Goal: Find specific page/section: Find specific page/section

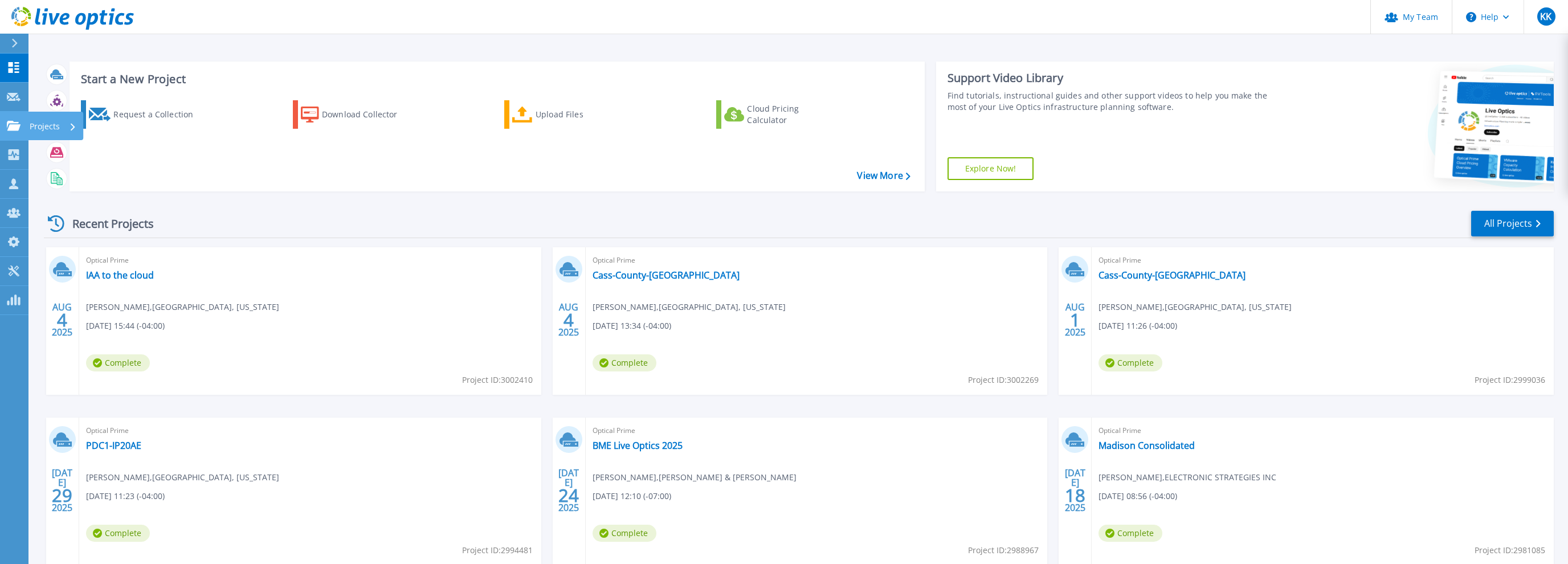
click at [16, 133] on link "Projects Projects" at bounding box center [14, 126] width 29 height 29
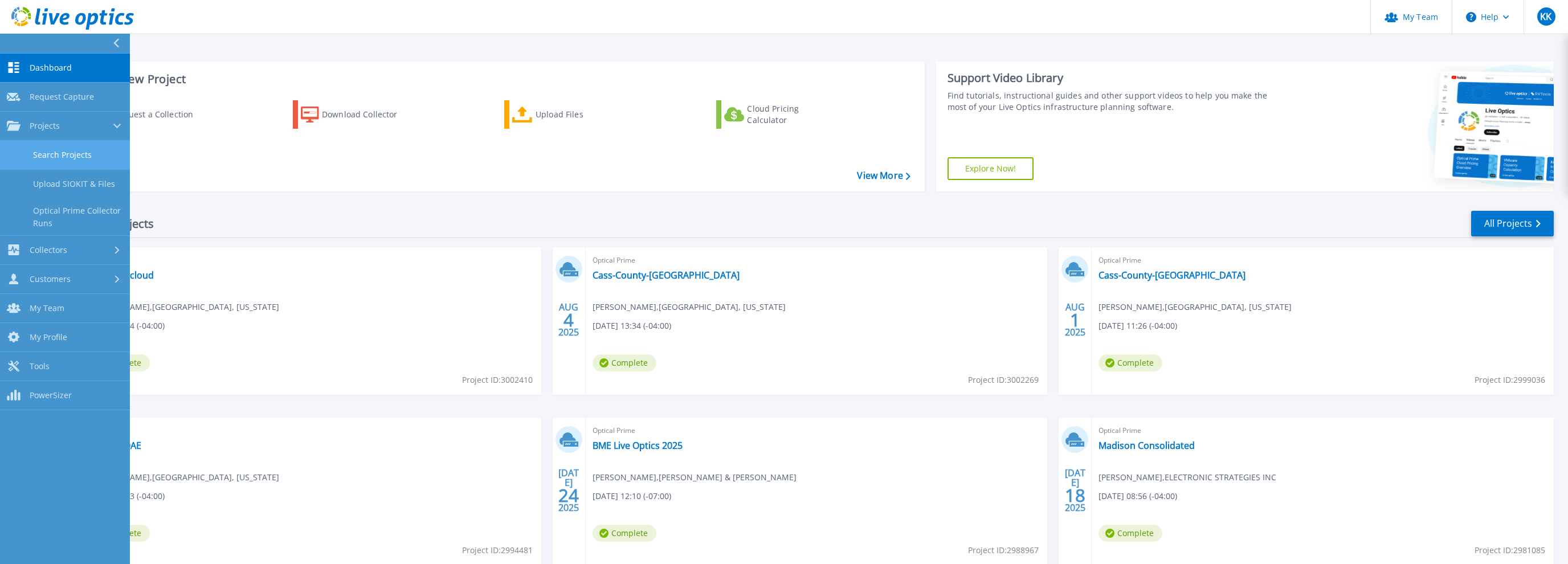
click at [41, 151] on link "Search Projects" at bounding box center [65, 155] width 130 height 29
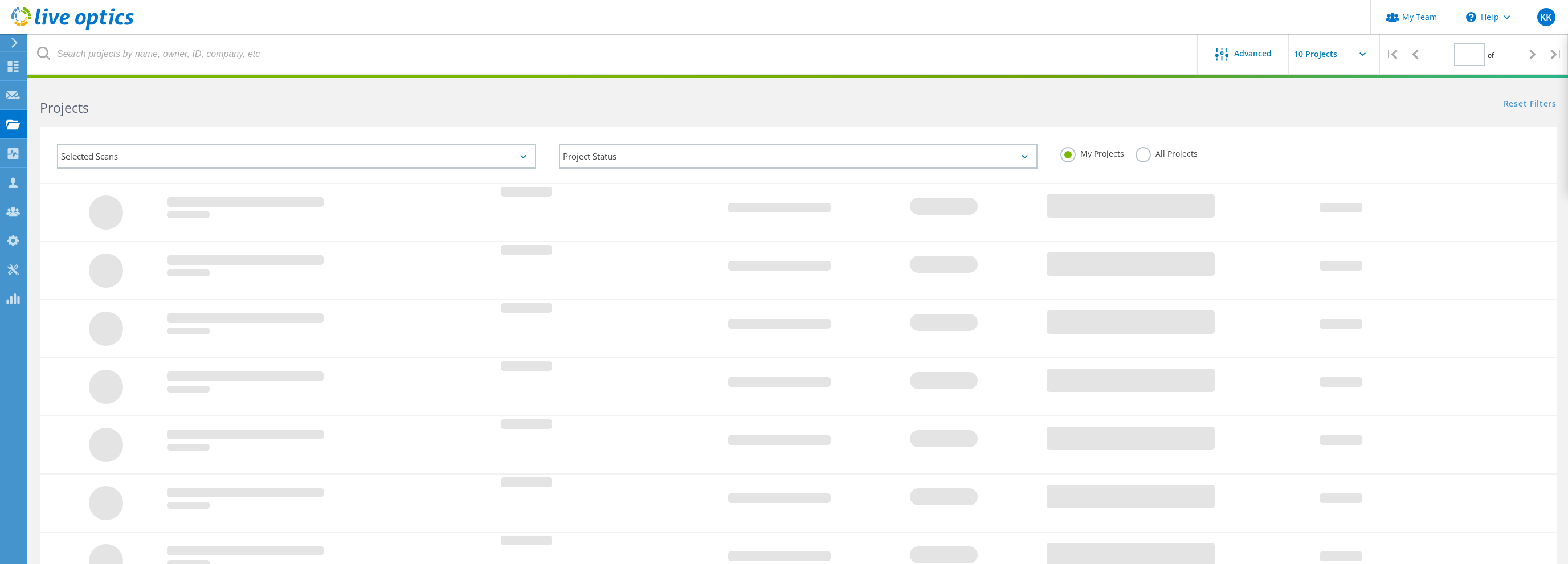
type input "2"
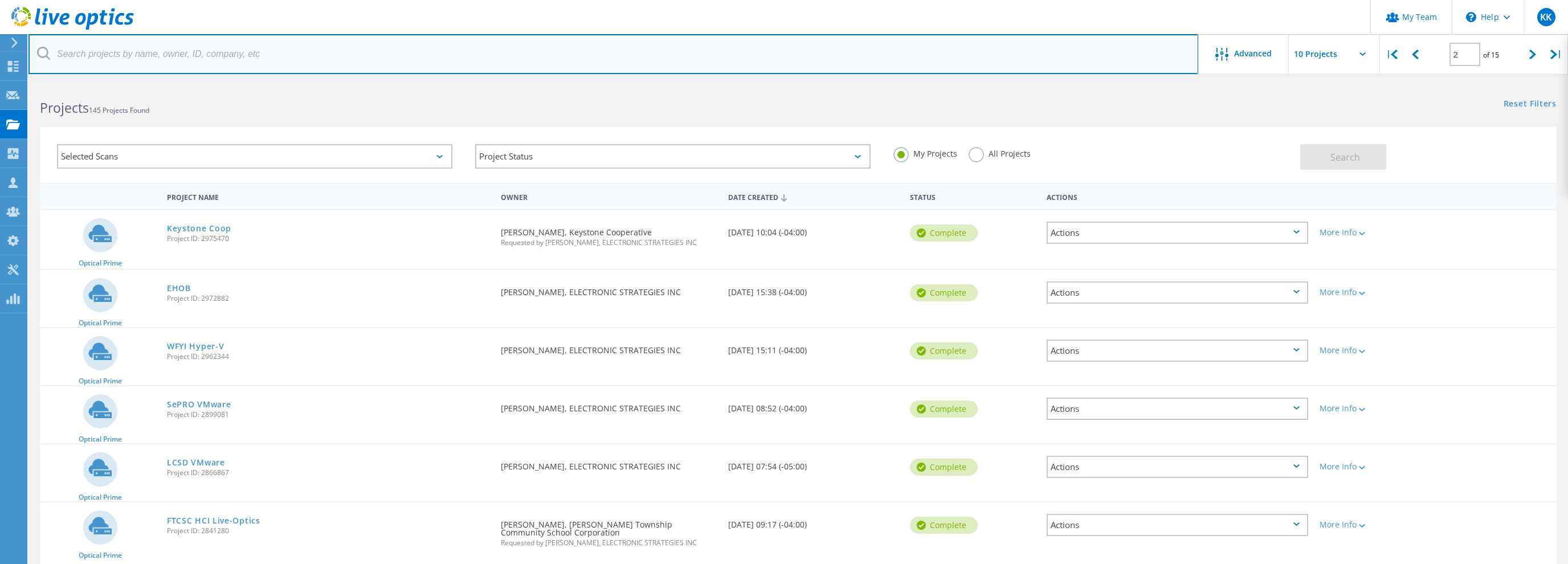
click at [179, 54] on input "text" at bounding box center [613, 54] width 1170 height 40
type input "cathedral"
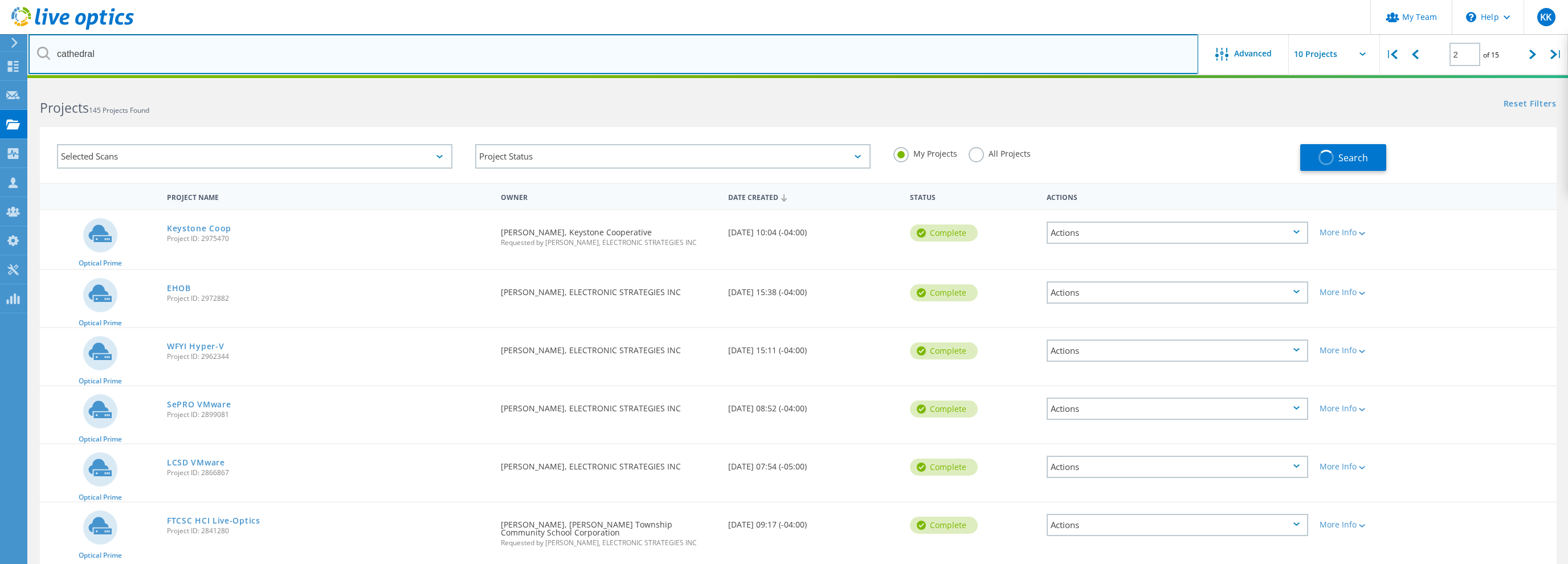
type input "1"
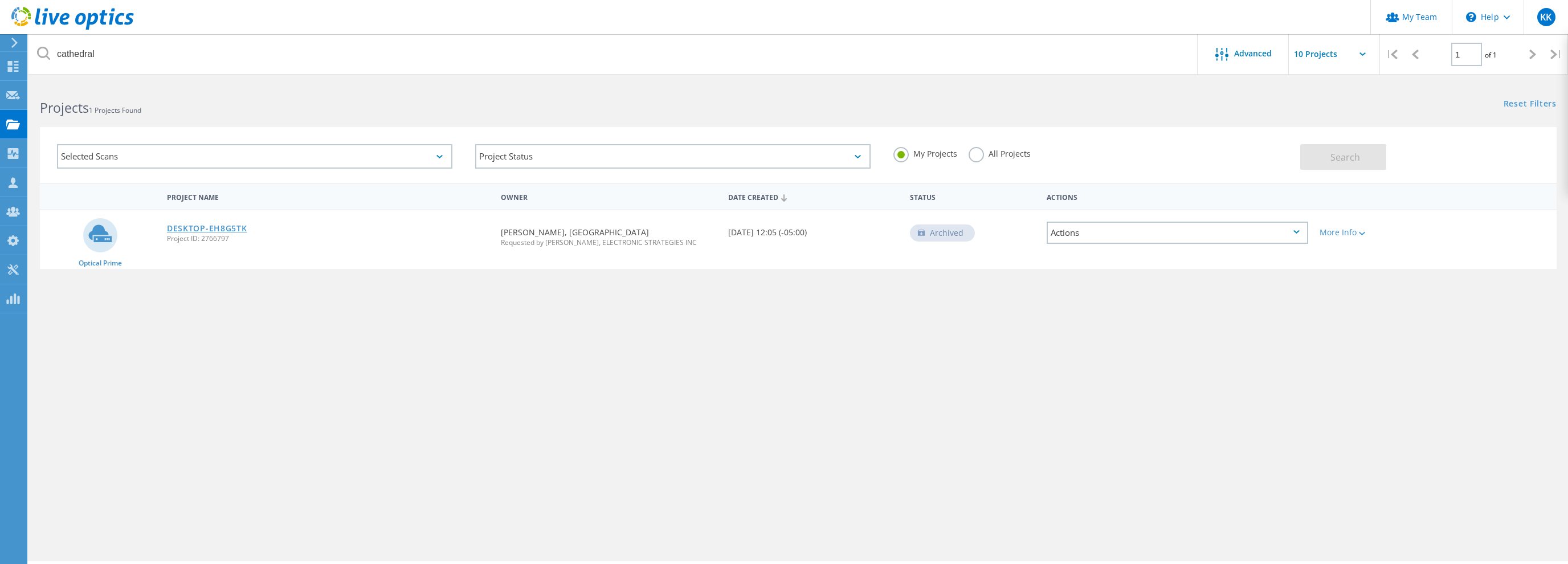
click at [217, 228] on link "DESKTOP-EH8G5TK" at bounding box center [207, 228] width 81 height 8
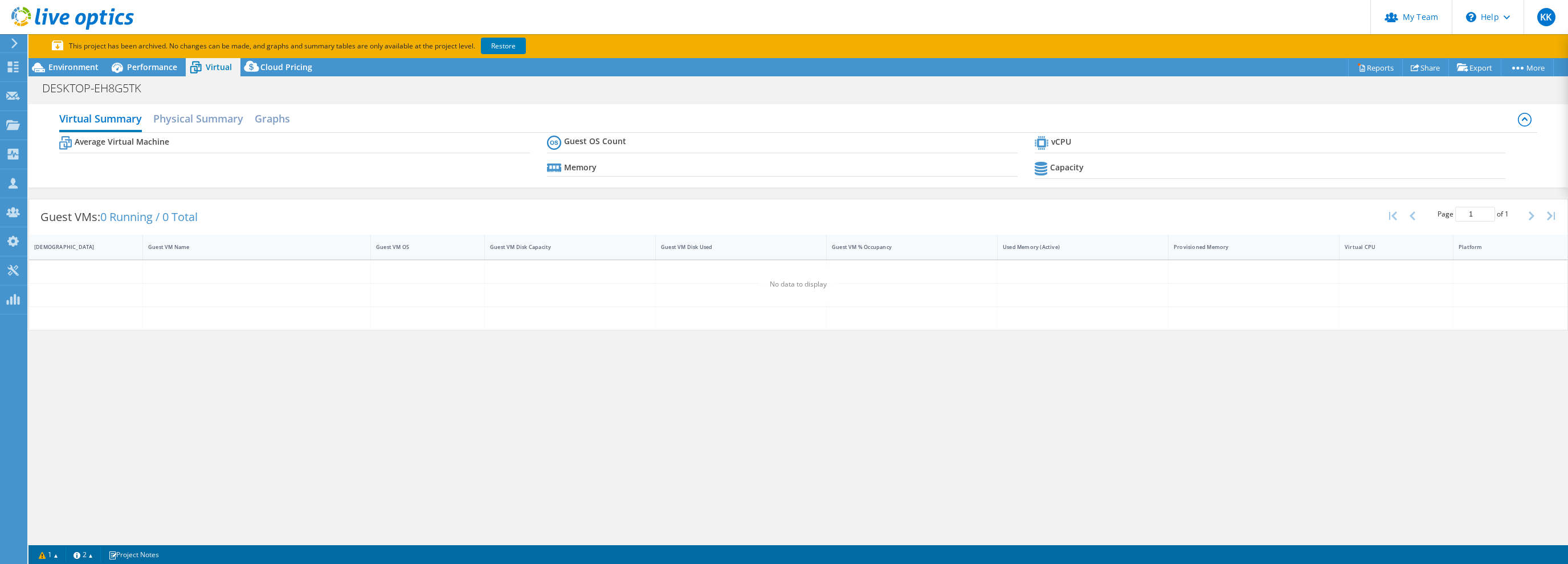
select select "USD"
